Goal: Task Accomplishment & Management: Manage account settings

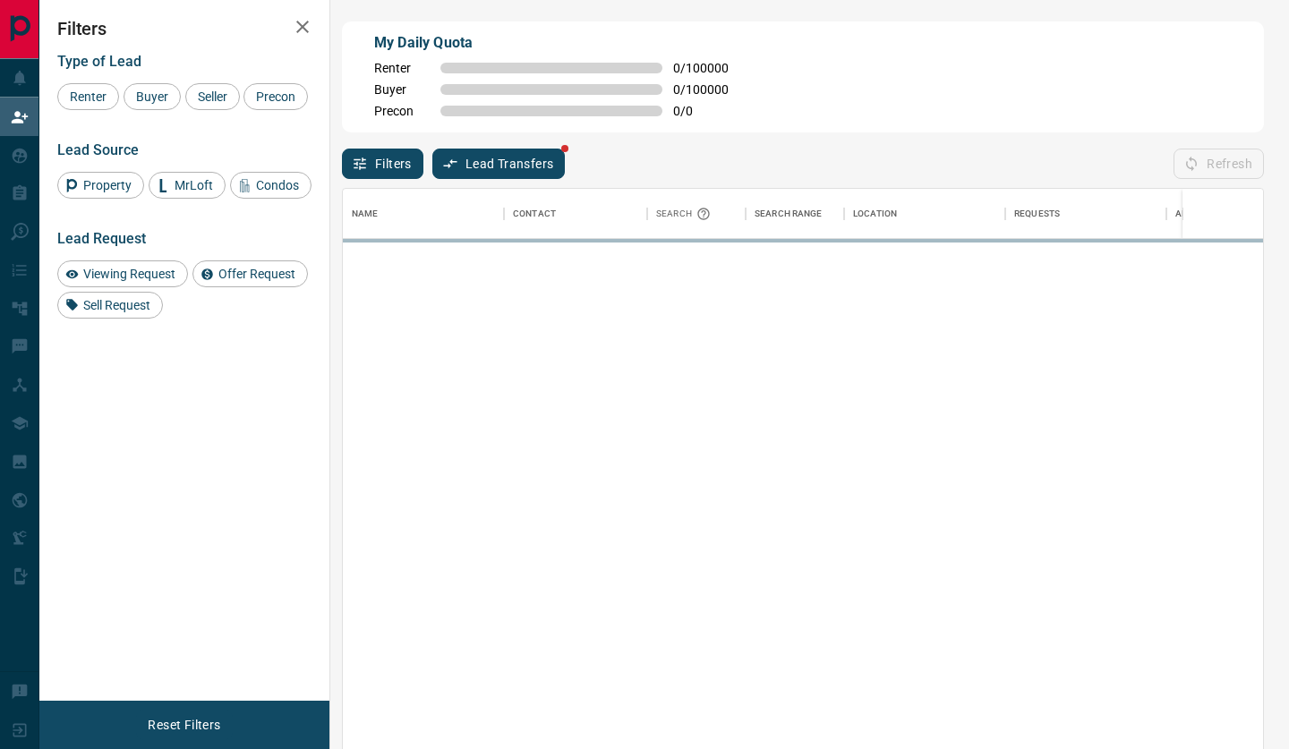
scroll to position [570, 920]
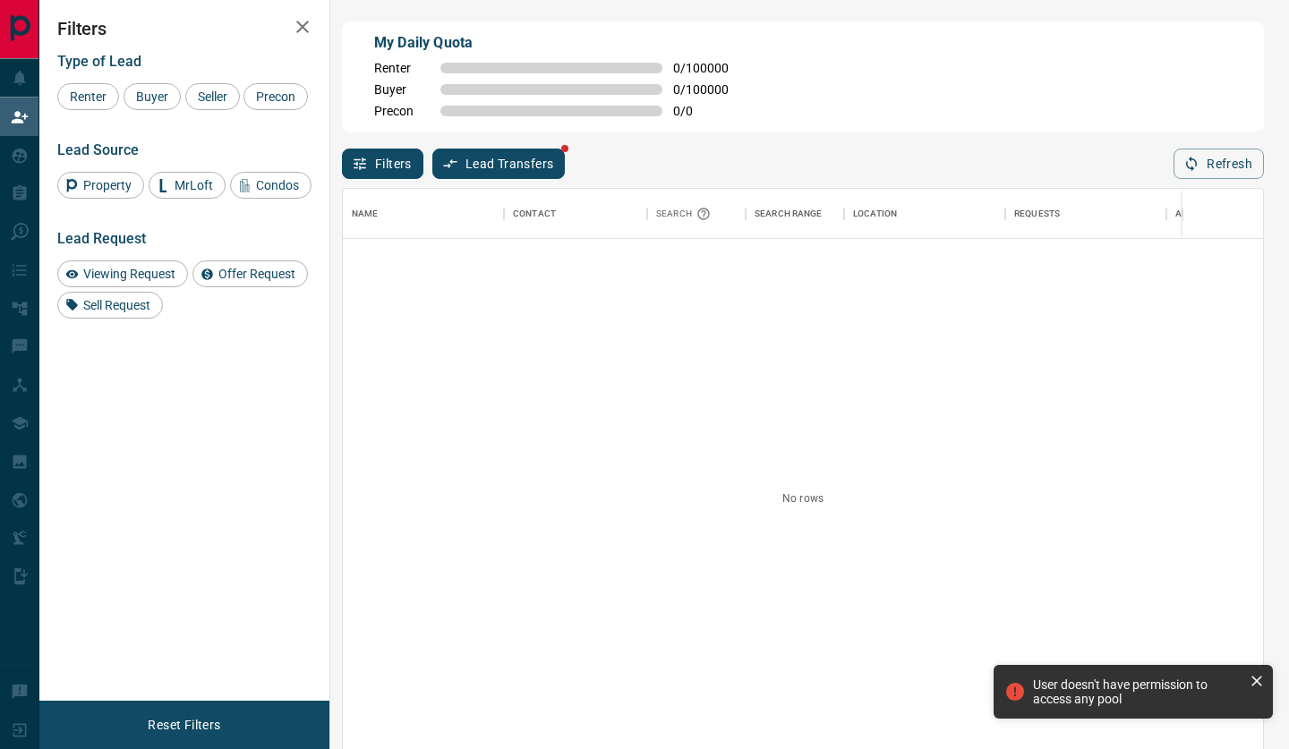
click at [490, 164] on button "Lead Transfers" at bounding box center [498, 164] width 133 height 30
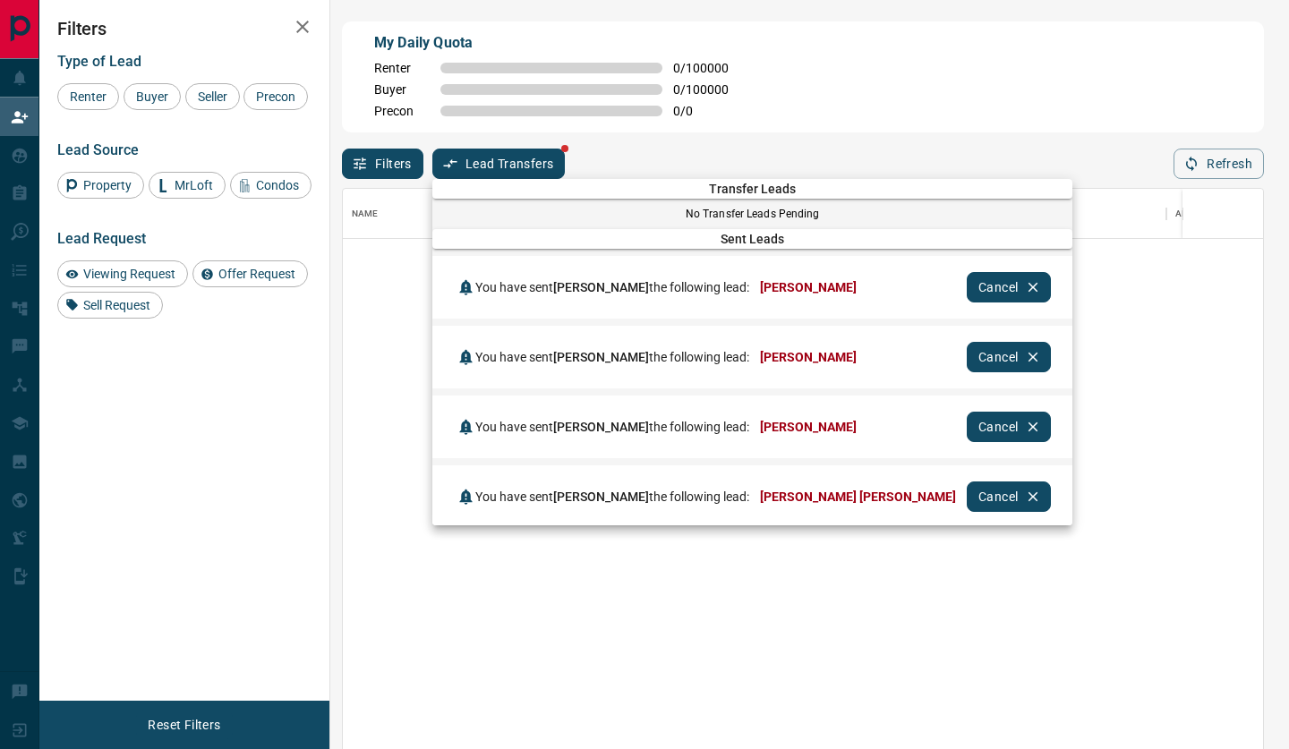
scroll to position [0, 0]
click at [15, 161] on div at bounding box center [644, 374] width 1289 height 749
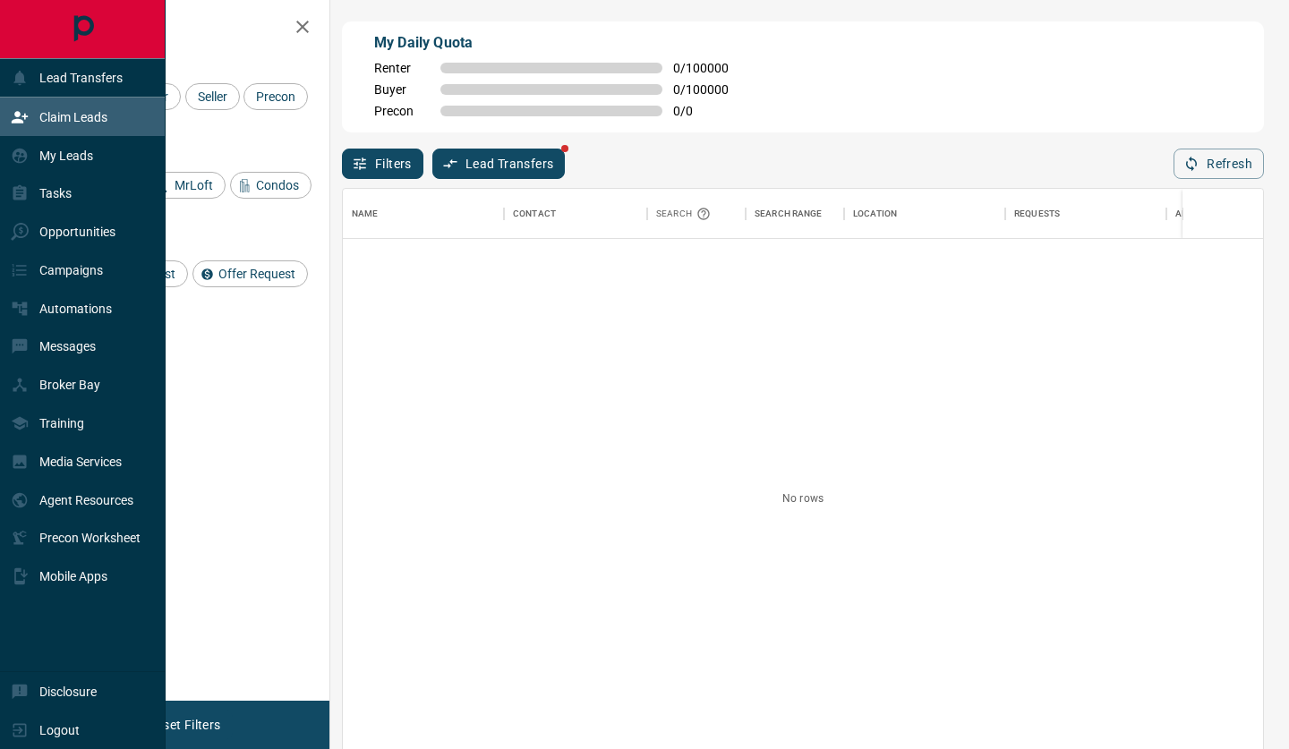
click at [15, 161] on icon at bounding box center [20, 155] width 15 height 15
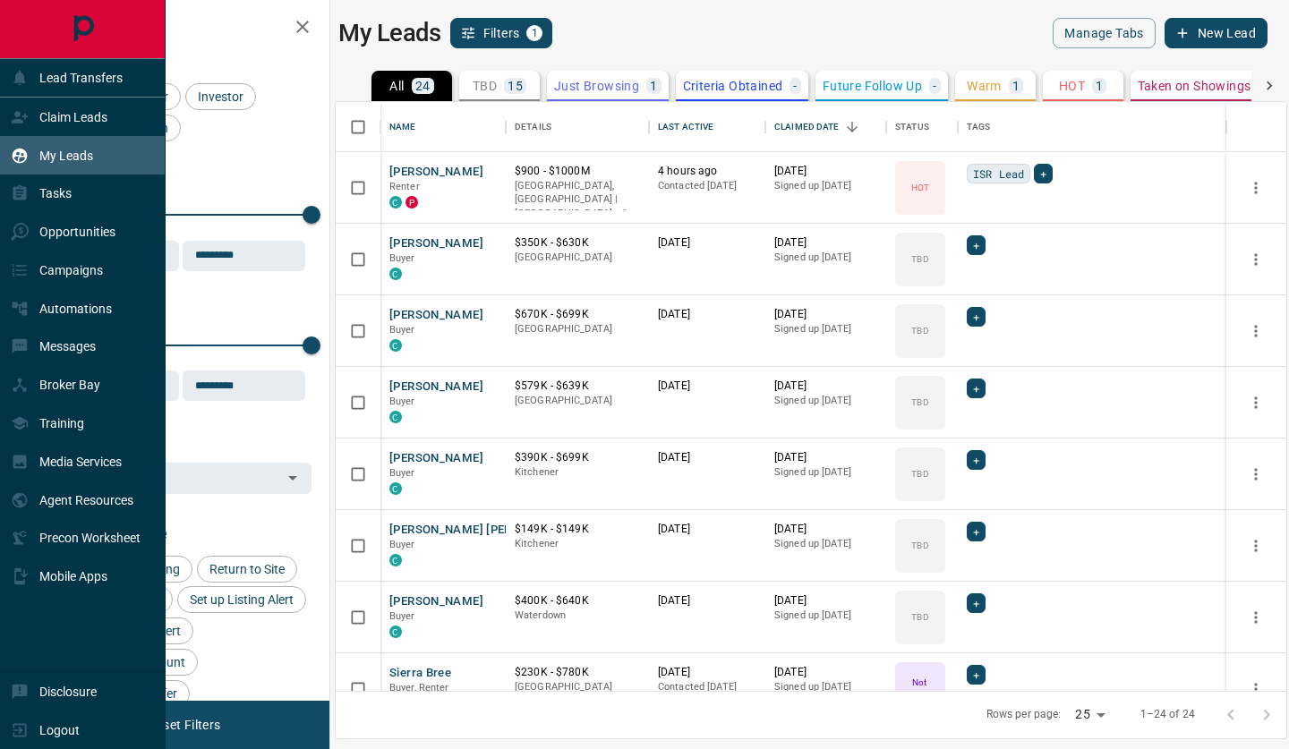
scroll to position [589, 950]
click at [85, 110] on p "Claim Leads" at bounding box center [73, 117] width 68 height 14
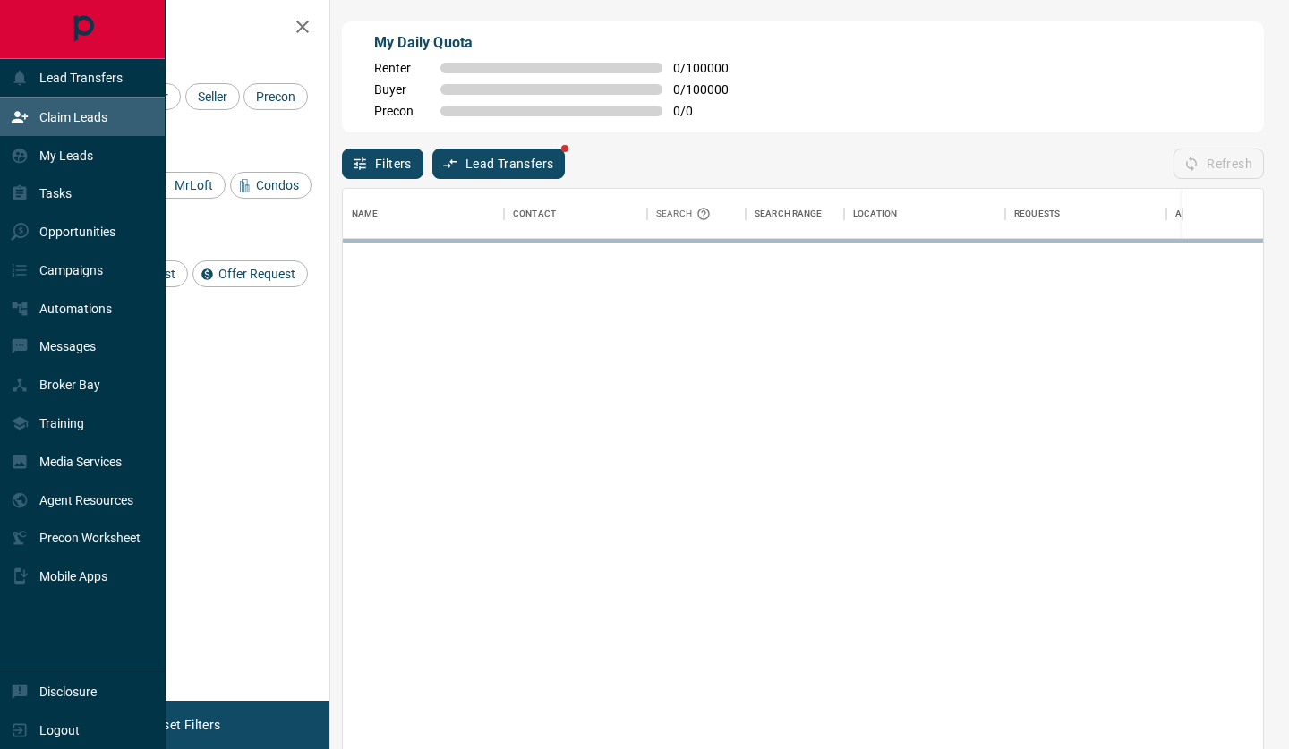
scroll to position [570, 920]
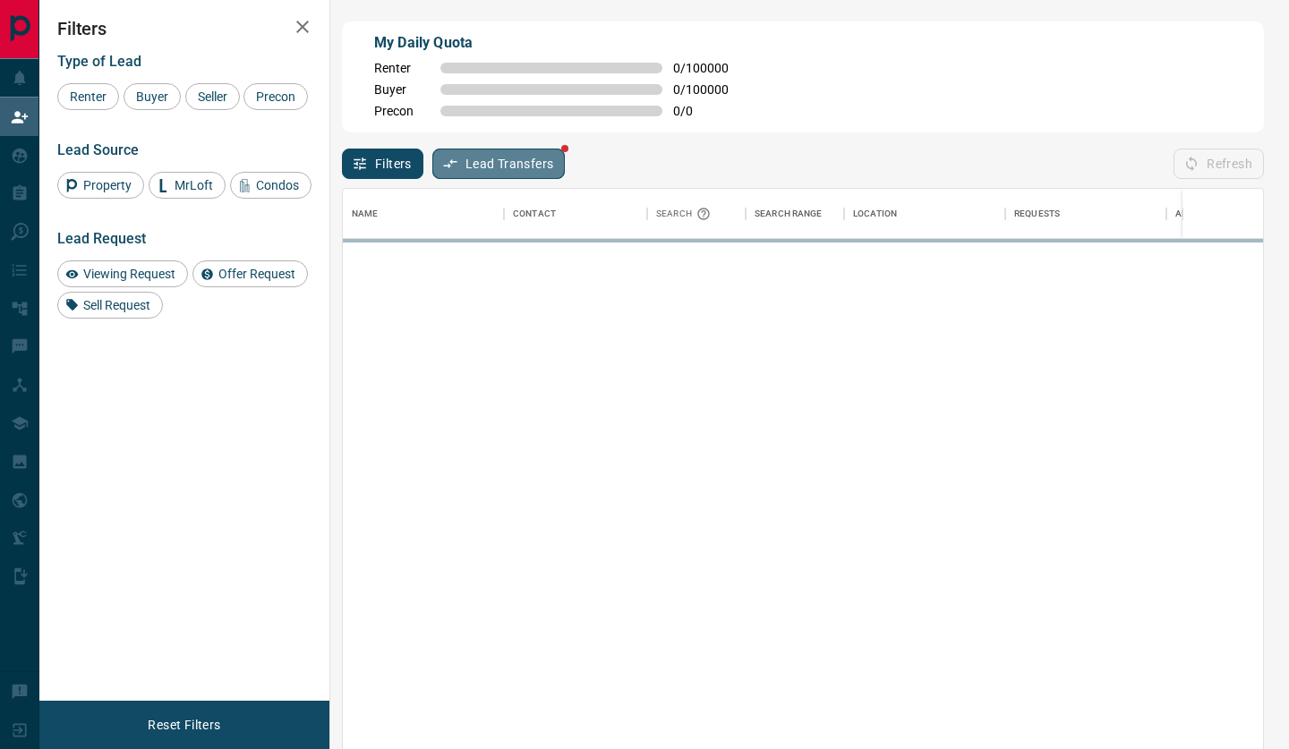
click at [528, 169] on button "Lead Transfers" at bounding box center [498, 164] width 133 height 30
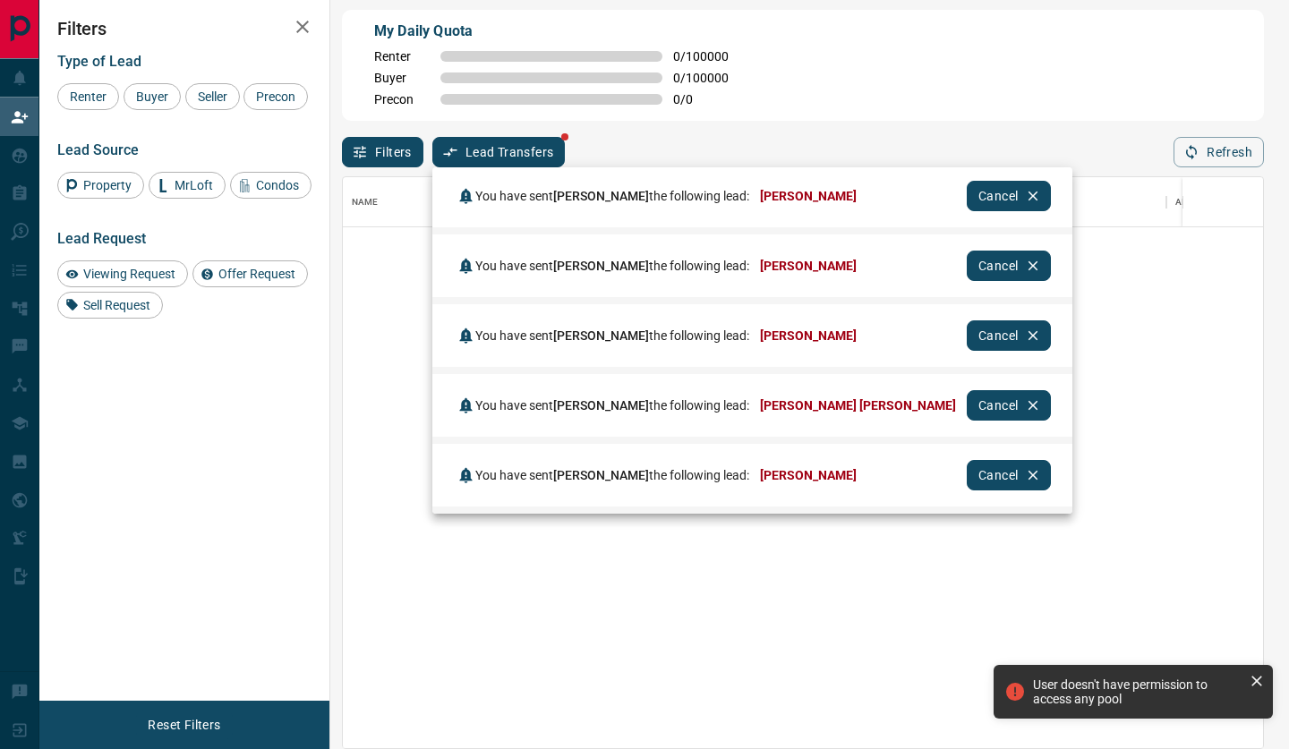
scroll to position [12, 0]
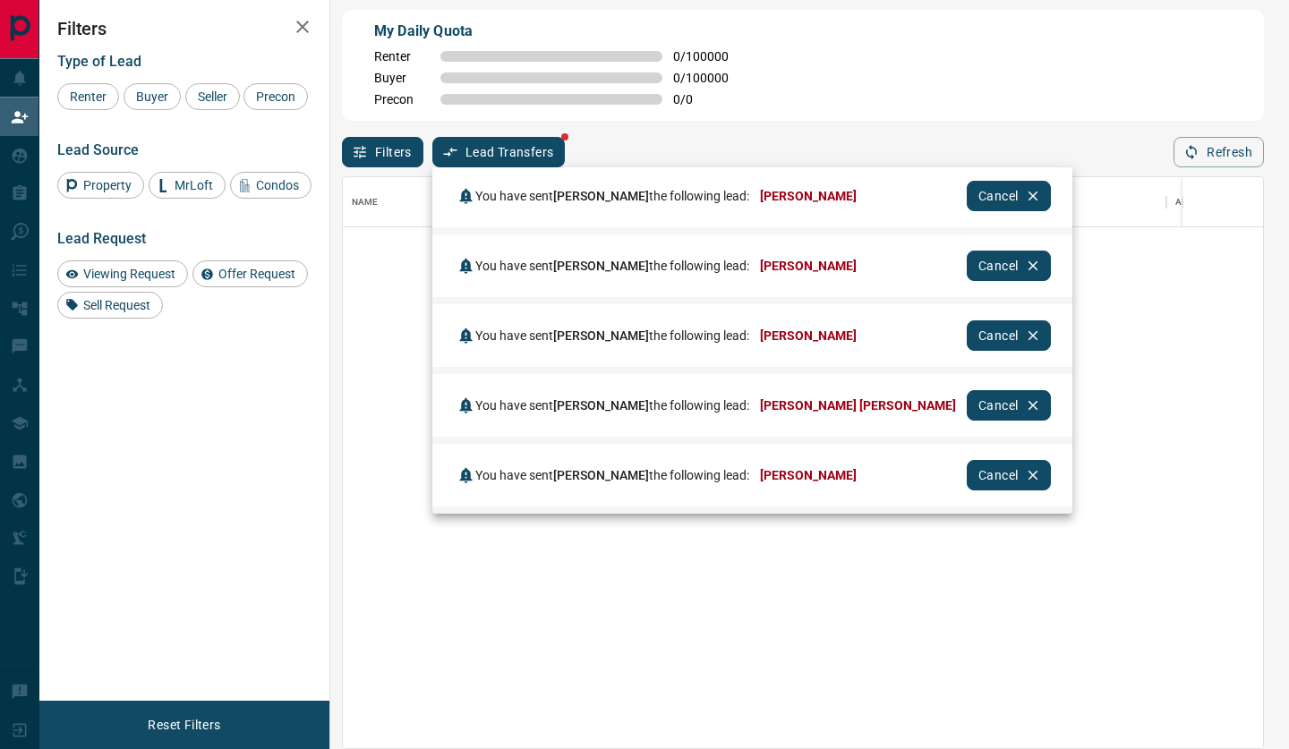
click at [25, 163] on div at bounding box center [644, 374] width 1289 height 749
